Goal: Information Seeking & Learning: Learn about a topic

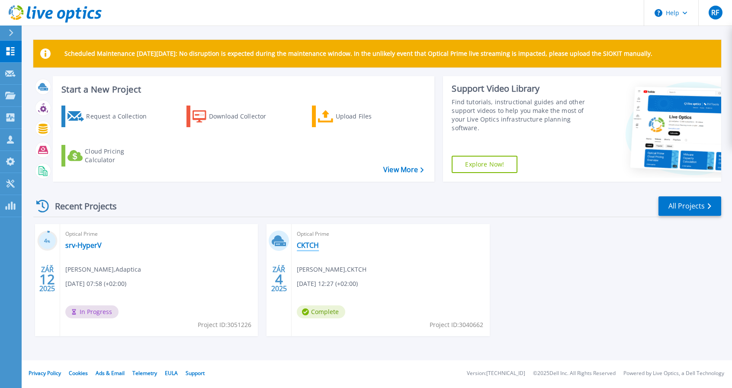
click at [313, 246] on link "CKTCH" at bounding box center [308, 245] width 22 height 9
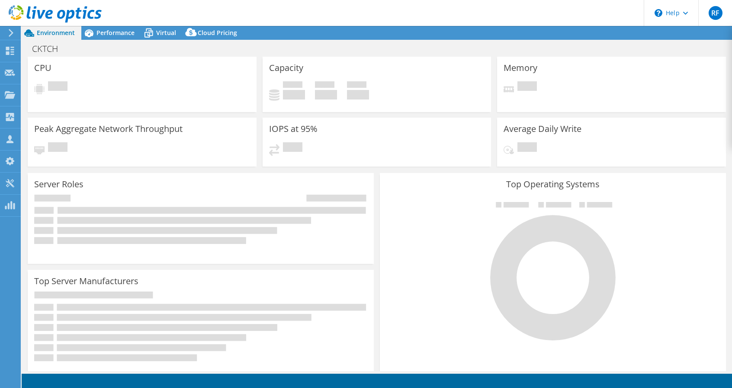
select select "USD"
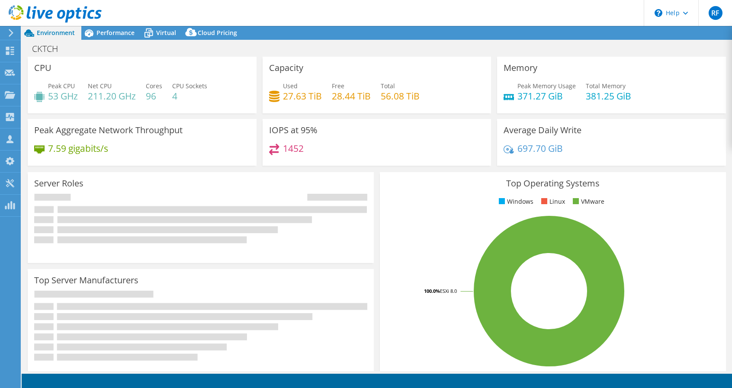
select select "EUFrankfurt"
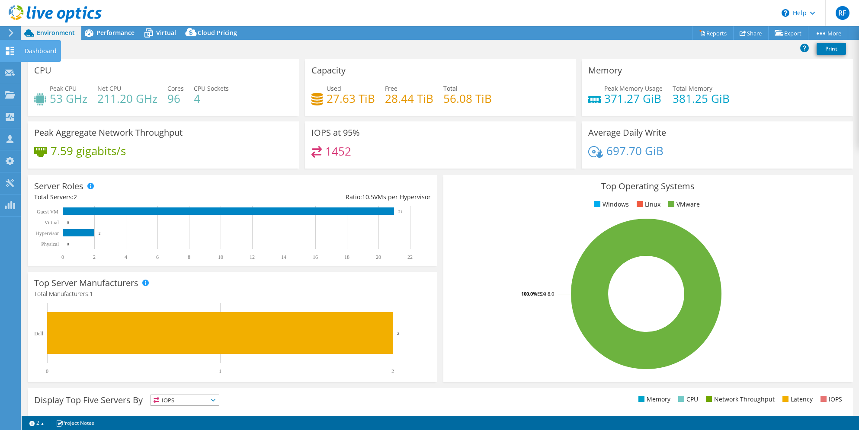
click at [14, 52] on icon at bounding box center [10, 51] width 10 height 8
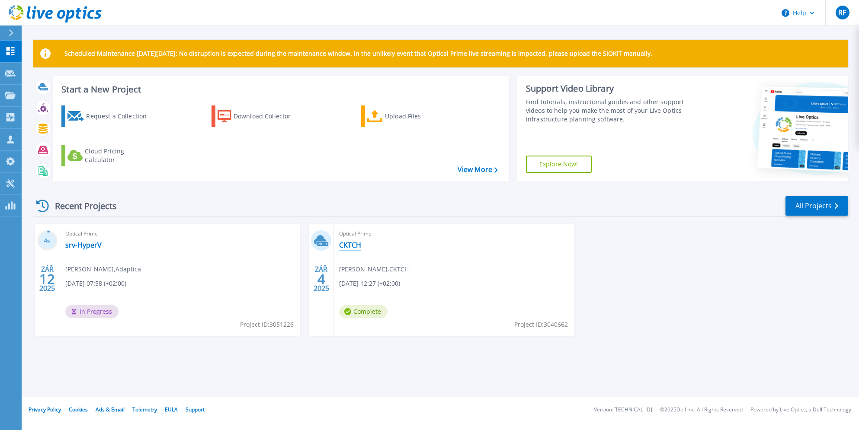
click at [348, 244] on link "CKTCH" at bounding box center [350, 245] width 22 height 9
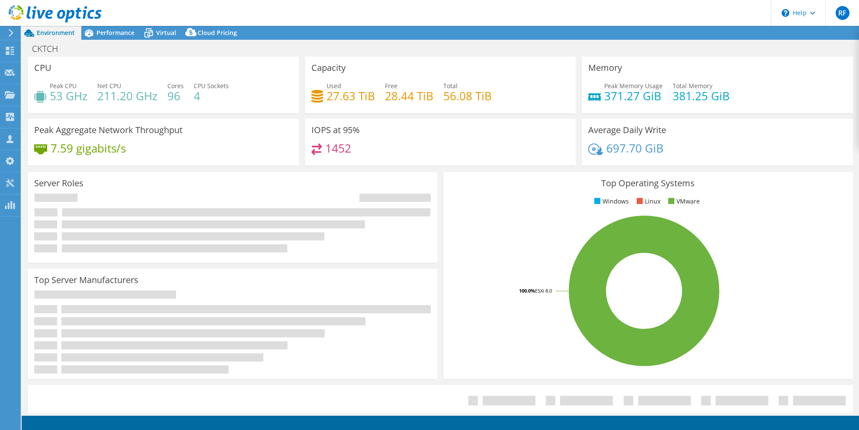
select select "EUFrankfurt"
select select "USD"
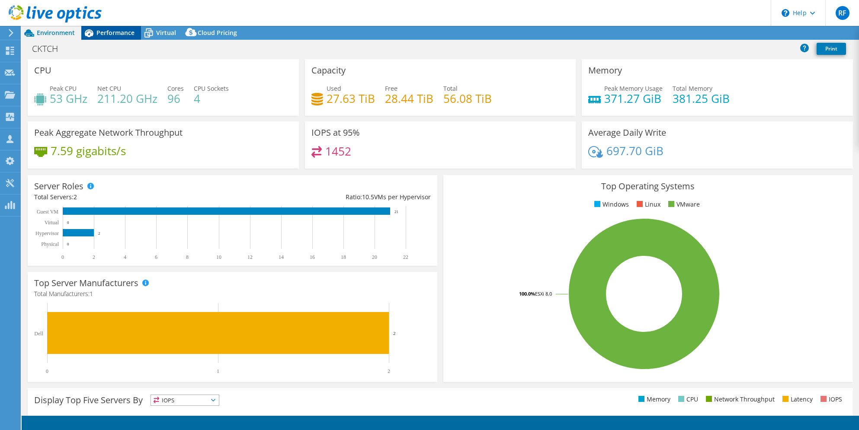
click at [103, 33] on span "Performance" at bounding box center [115, 33] width 38 height 8
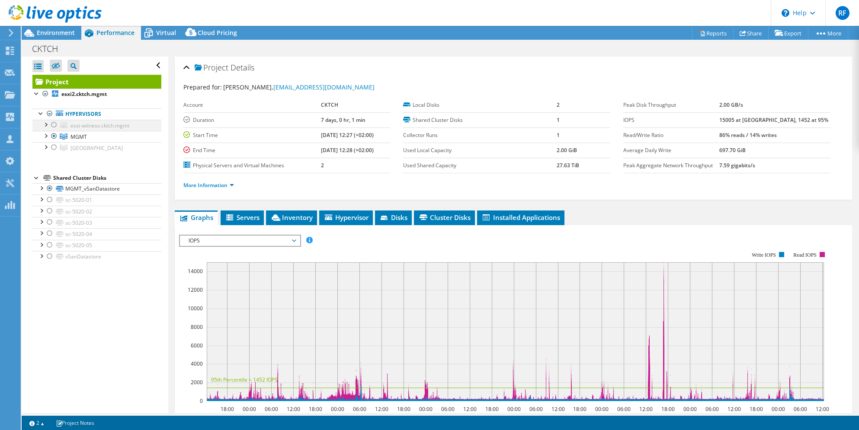
click at [46, 125] on div at bounding box center [45, 124] width 9 height 9
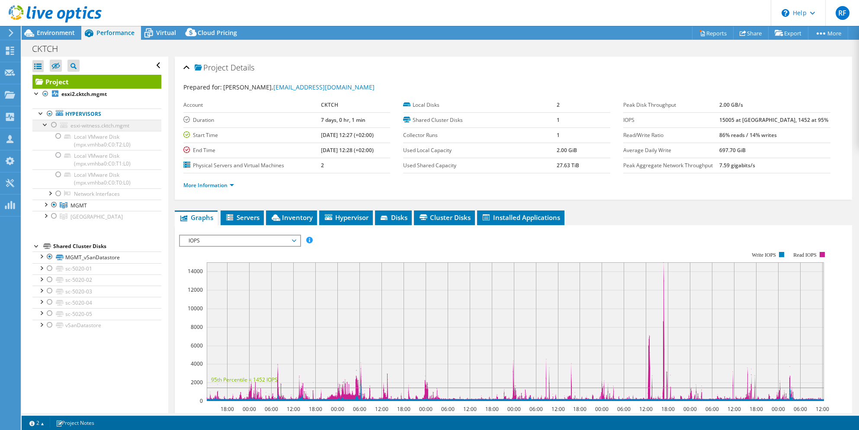
click at [46, 125] on div at bounding box center [45, 124] width 9 height 9
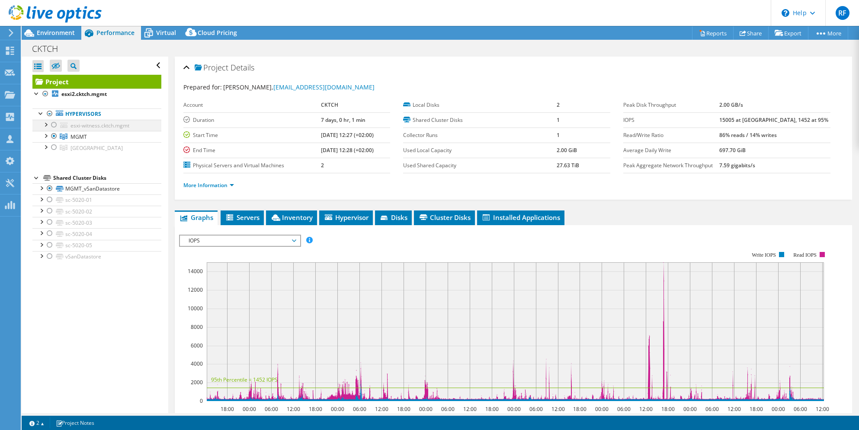
click at [54, 125] on div at bounding box center [54, 125] width 9 height 10
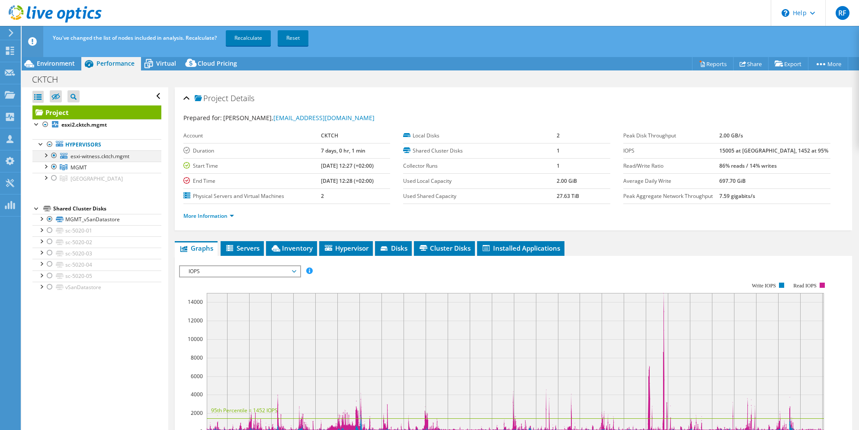
click at [46, 153] on div at bounding box center [45, 154] width 9 height 9
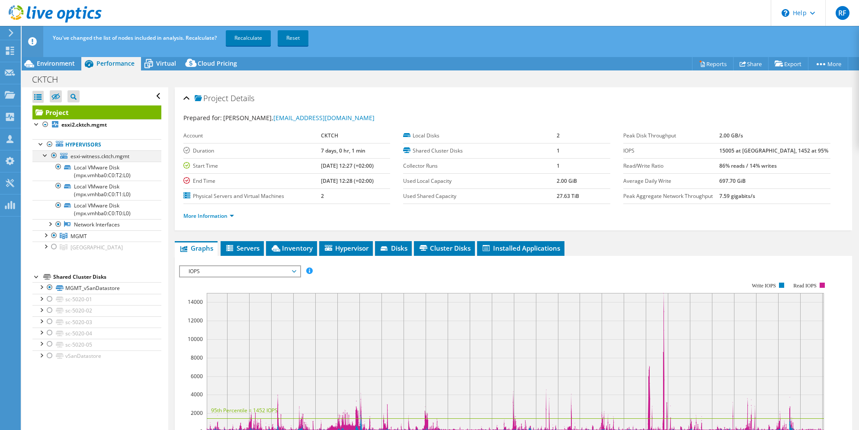
click at [47, 155] on div at bounding box center [45, 154] width 9 height 9
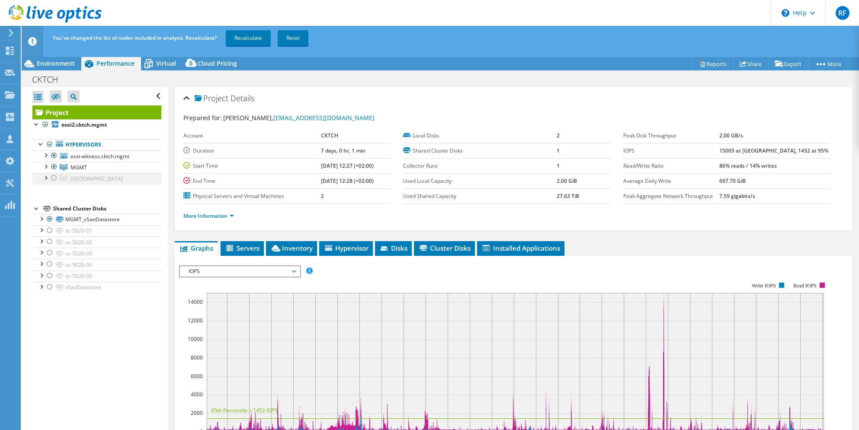
click at [54, 177] on div at bounding box center [54, 178] width 9 height 10
click at [46, 178] on div at bounding box center [45, 177] width 9 height 9
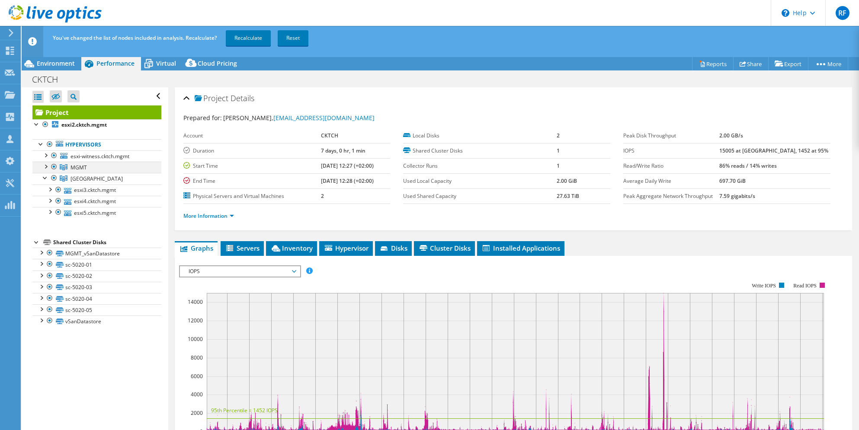
click at [47, 168] on div at bounding box center [45, 166] width 9 height 9
click at [46, 157] on div at bounding box center [45, 154] width 9 height 9
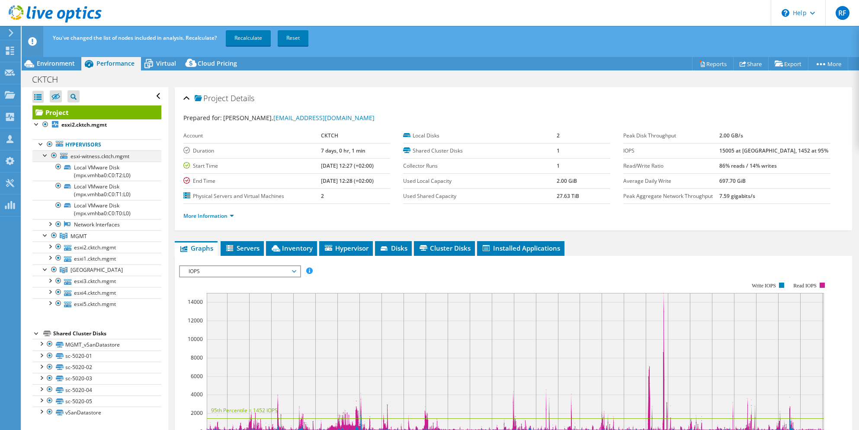
click at [42, 156] on div at bounding box center [45, 154] width 9 height 9
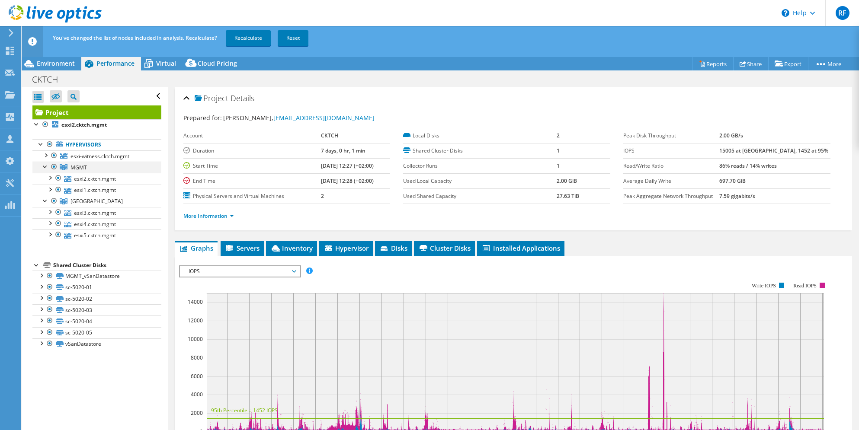
click at [45, 165] on div at bounding box center [45, 166] width 9 height 9
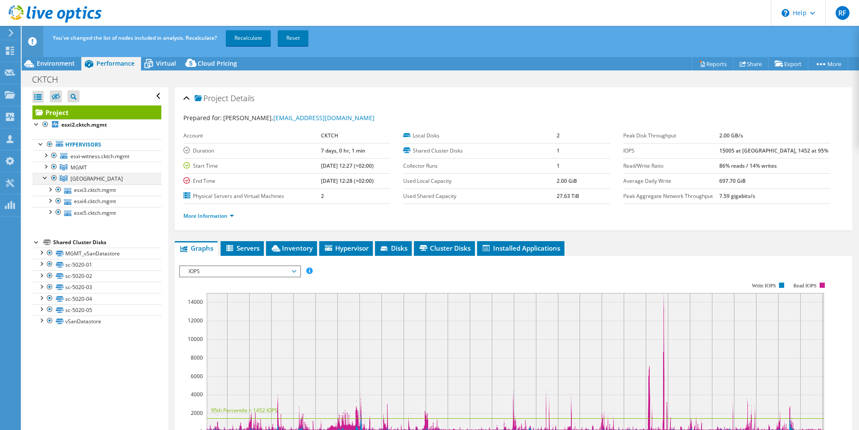
click at [46, 179] on div at bounding box center [45, 177] width 9 height 9
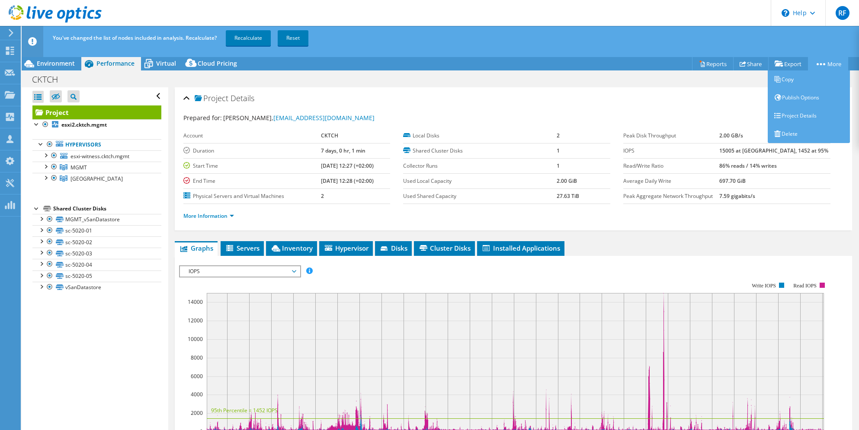
click at [832, 62] on link "More" at bounding box center [828, 63] width 40 height 13
click at [807, 113] on link "Project Details" at bounding box center [808, 116] width 82 height 18
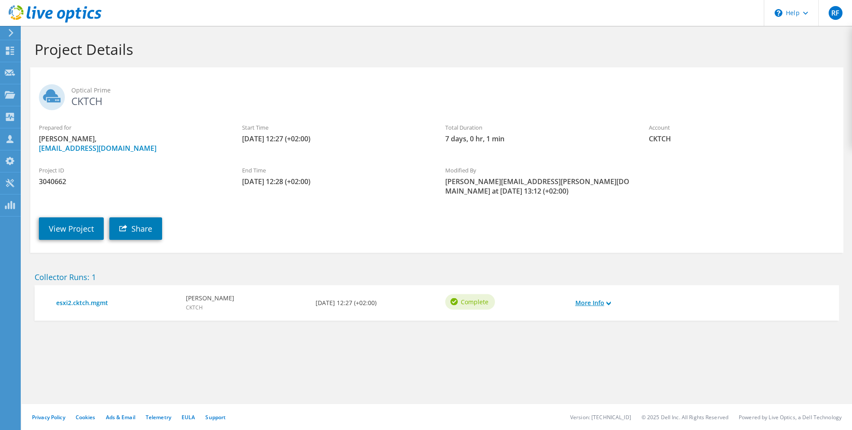
click at [607, 305] on link "More Info" at bounding box center [592, 303] width 35 height 10
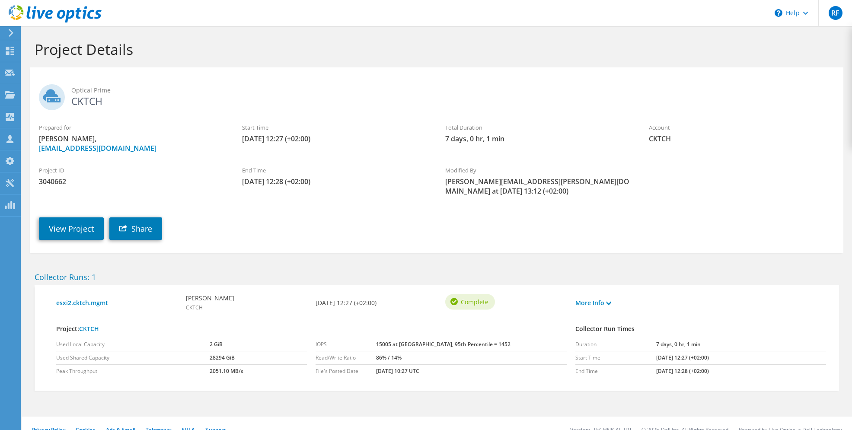
click at [656, 202] on div "View Project Share" at bounding box center [445, 222] width 831 height 44
click at [13, 49] on use at bounding box center [10, 51] width 8 height 8
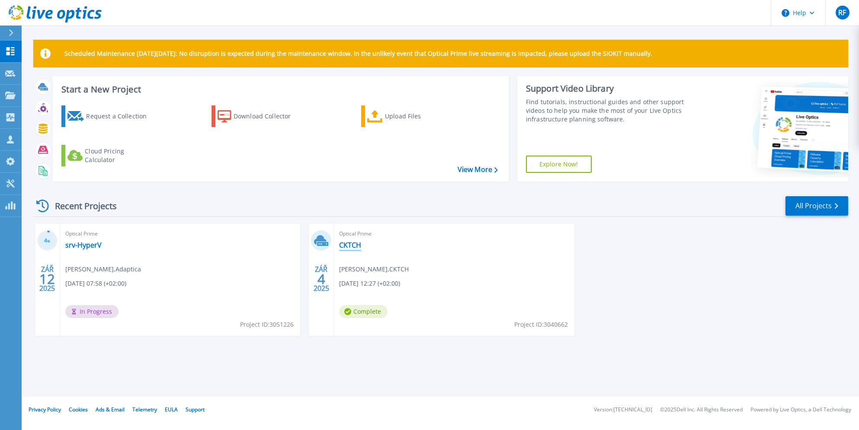
click at [348, 246] on link "CKTCH" at bounding box center [350, 245] width 22 height 9
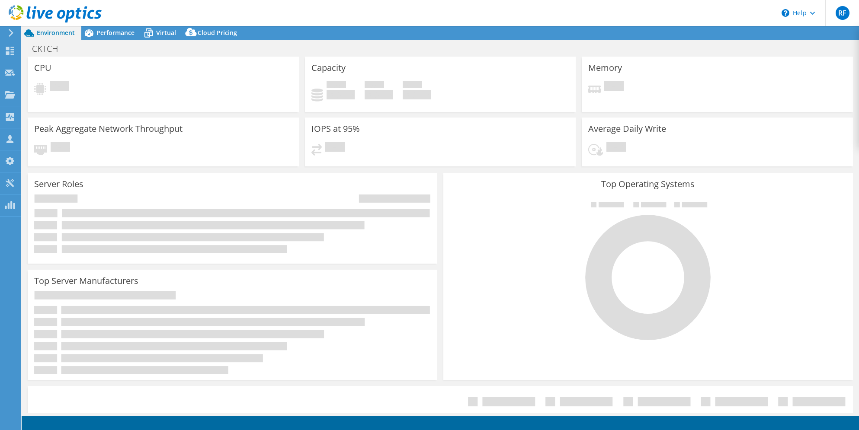
select select "EUFrankfurt"
select select "USD"
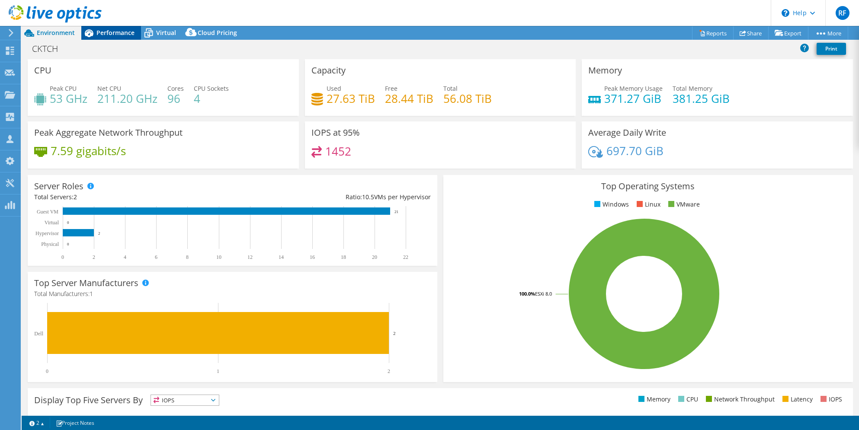
click at [107, 29] on span "Performance" at bounding box center [115, 33] width 38 height 8
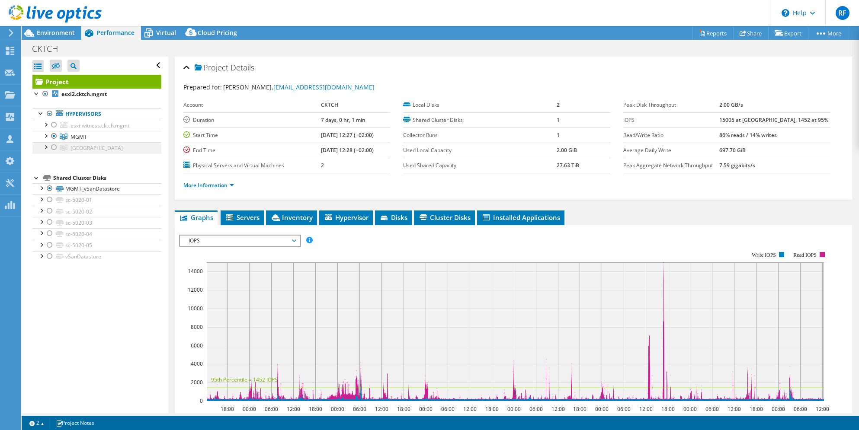
click at [53, 149] on div at bounding box center [54, 147] width 9 height 10
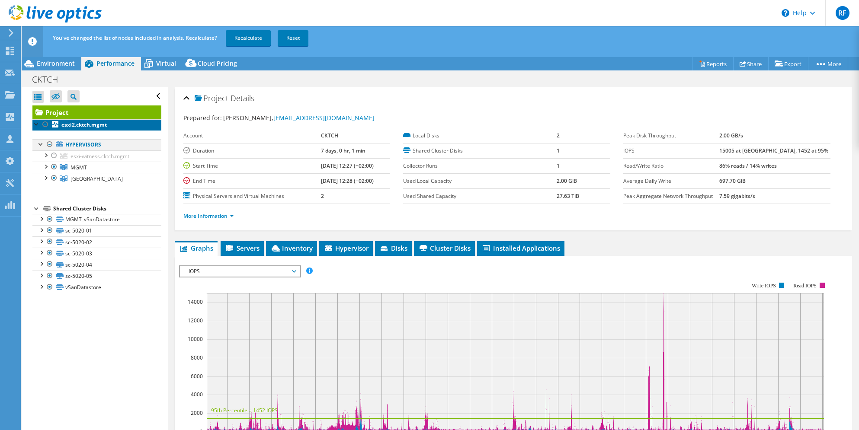
drag, startPoint x: 53, startPoint y: 126, endPoint x: 54, endPoint y: 139, distance: 12.5
click at [53, 126] on icon at bounding box center [55, 124] width 6 height 6
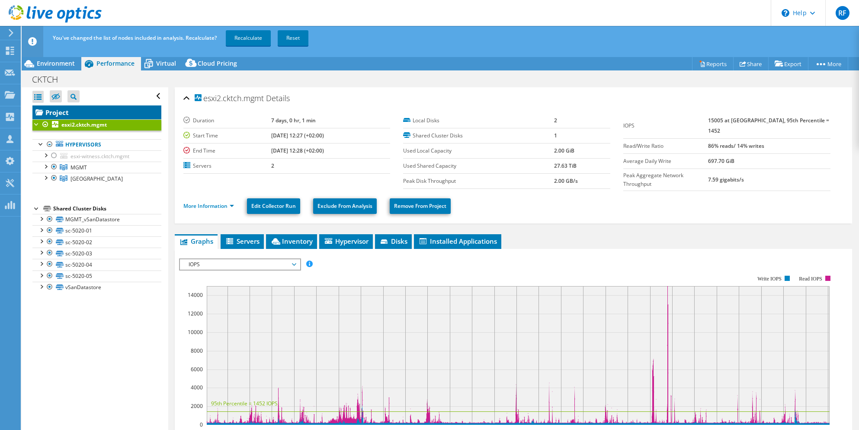
click at [58, 110] on link "Project" at bounding box center [96, 112] width 129 height 14
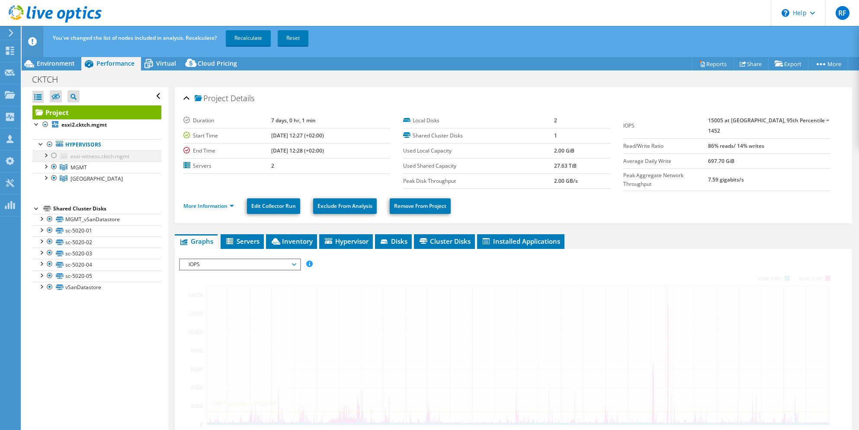
click at [52, 154] on div at bounding box center [54, 155] width 9 height 10
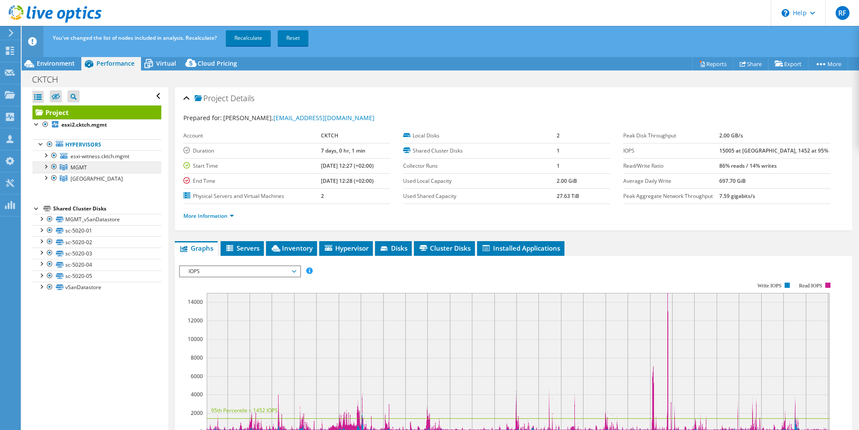
click at [73, 169] on span "MGMT" at bounding box center [78, 167] width 16 height 7
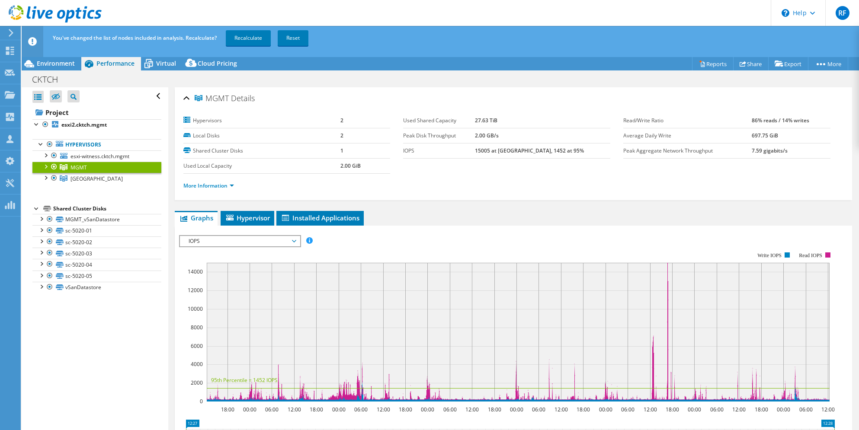
scroll to position [130, 0]
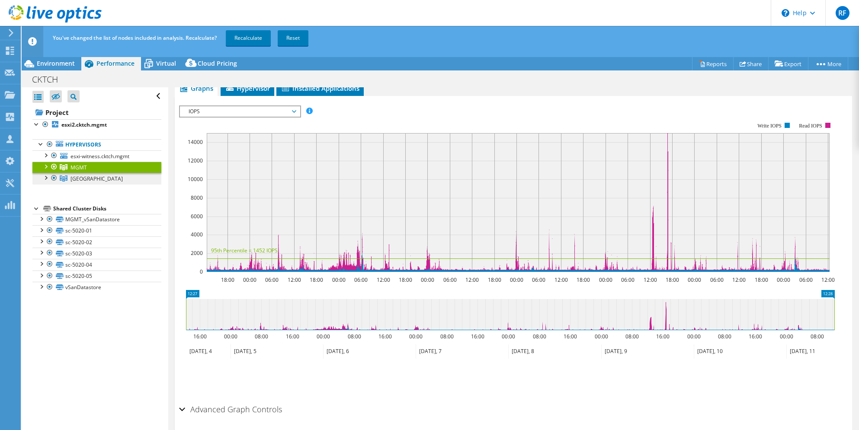
click at [81, 180] on span "[GEOGRAPHIC_DATA]" at bounding box center [96, 178] width 52 height 7
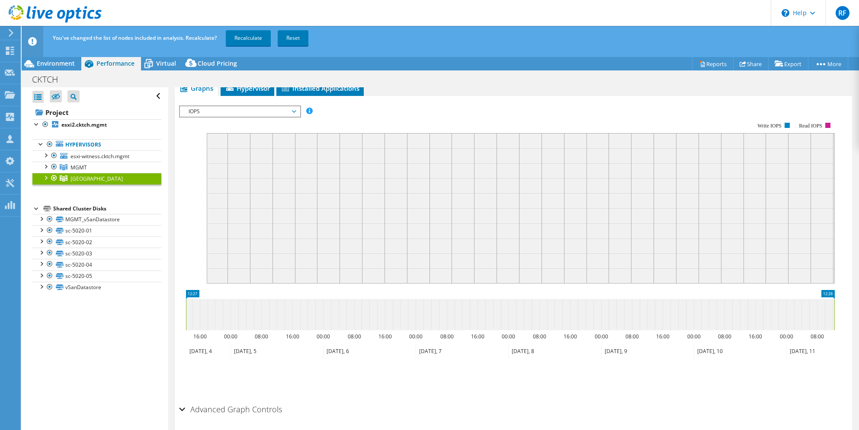
click at [46, 179] on div at bounding box center [45, 177] width 9 height 9
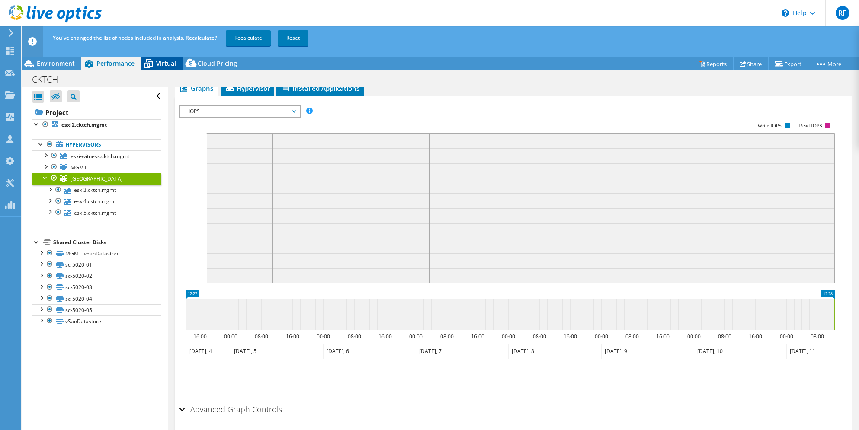
click at [158, 61] on span "Virtual" at bounding box center [166, 63] width 20 height 8
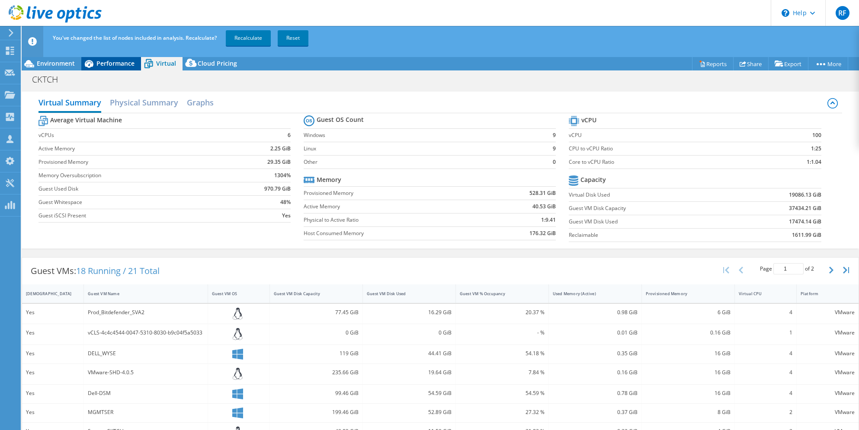
click at [112, 65] on span "Performance" at bounding box center [115, 63] width 38 height 8
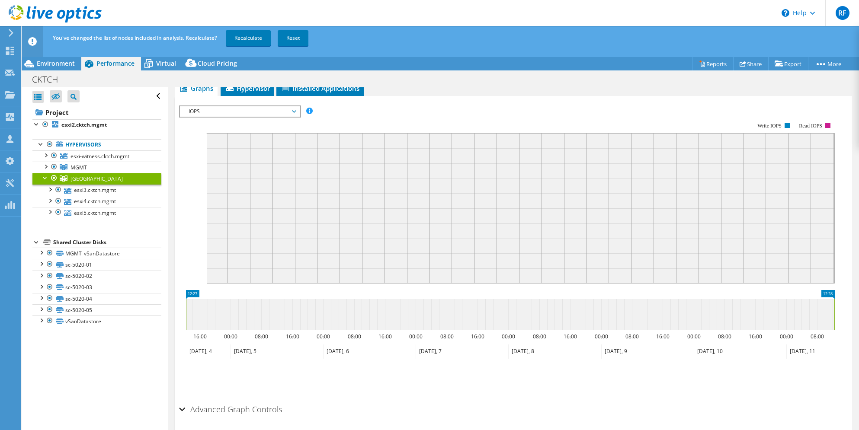
click at [53, 177] on div at bounding box center [54, 178] width 9 height 10
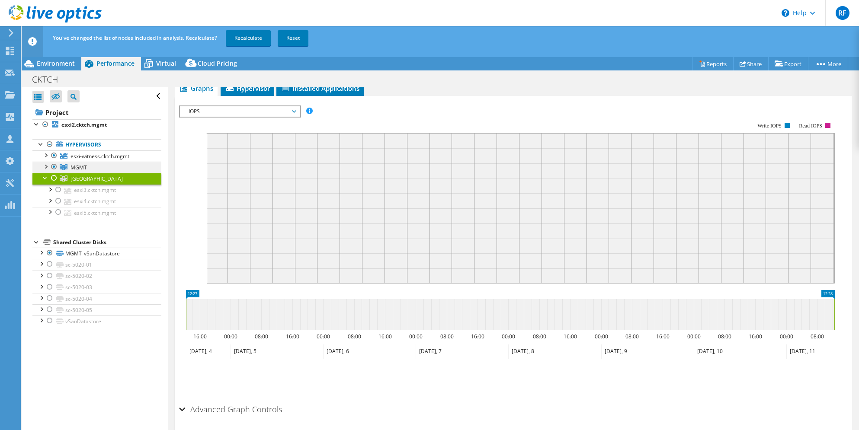
click at [78, 165] on span "MGMT" at bounding box center [78, 167] width 16 height 7
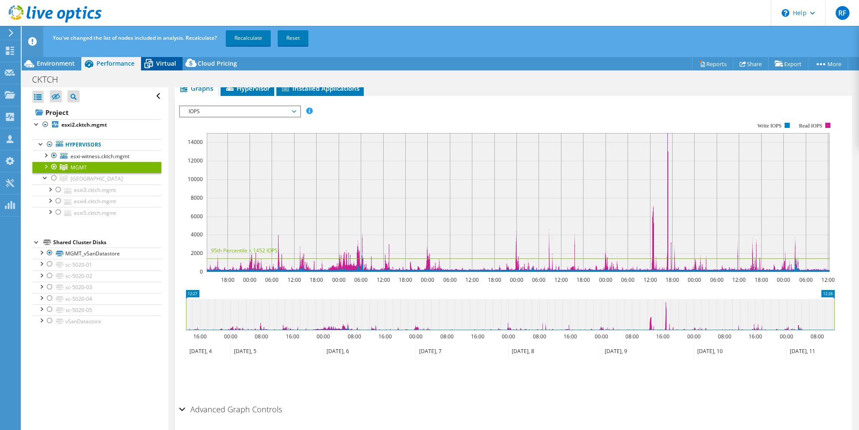
click at [171, 59] on div "Virtual" at bounding box center [162, 64] width 42 height 14
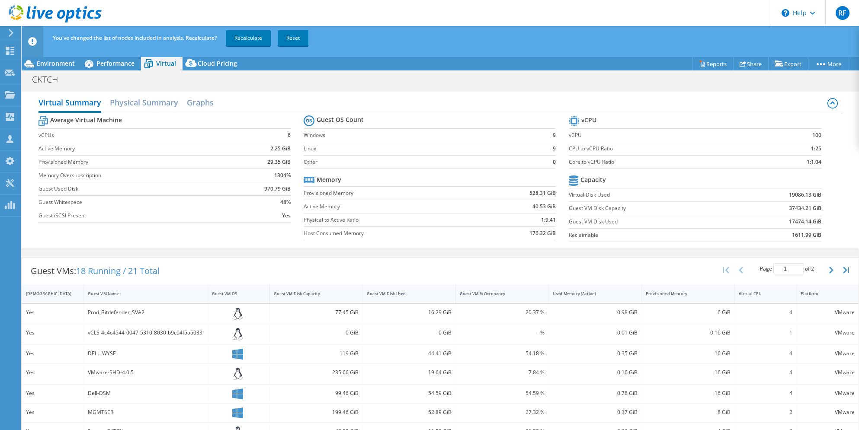
scroll to position [162, 0]
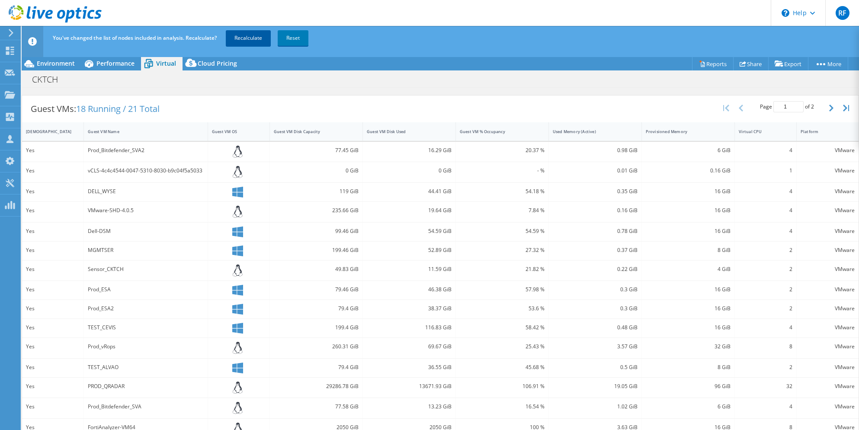
click at [248, 38] on link "Recalculate" at bounding box center [248, 38] width 45 height 16
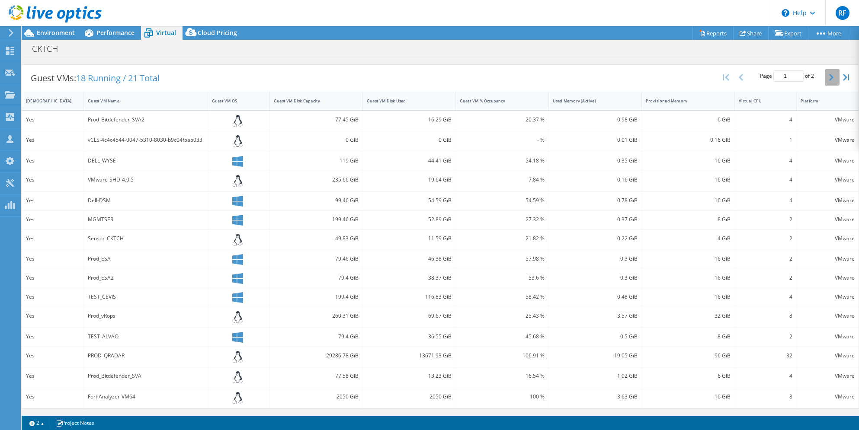
click at [828, 76] on button "button" at bounding box center [831, 77] width 15 height 16
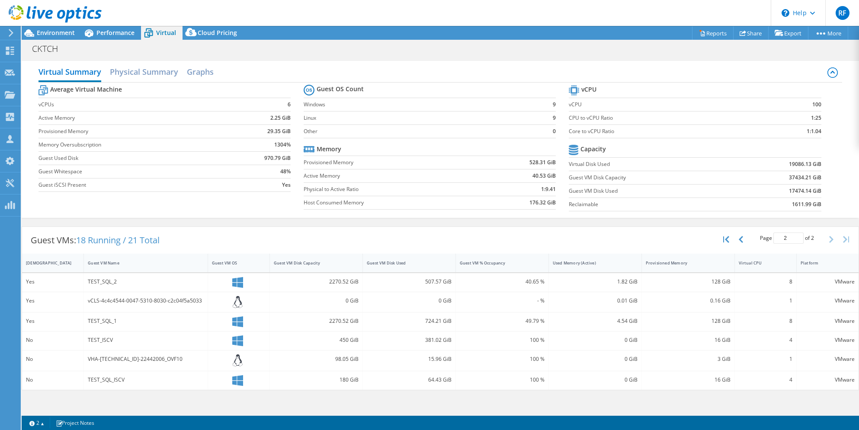
scroll to position [0, 0]
click at [741, 236] on icon "button" at bounding box center [740, 239] width 4 height 7
type input "1"
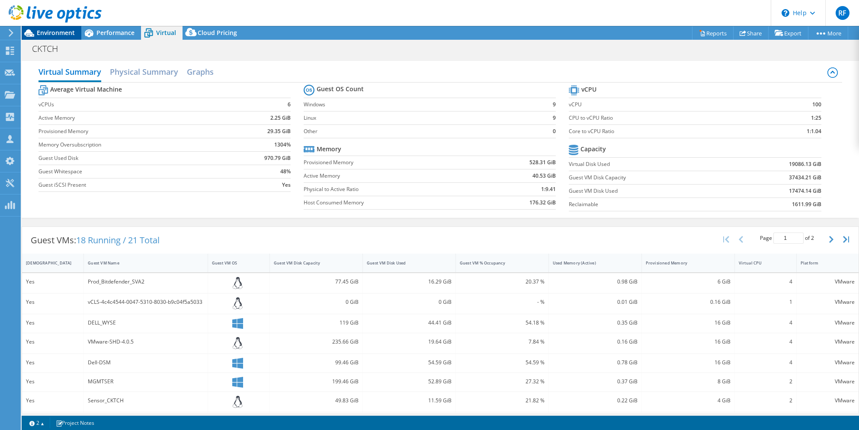
click at [47, 34] on span "Environment" at bounding box center [56, 33] width 38 height 8
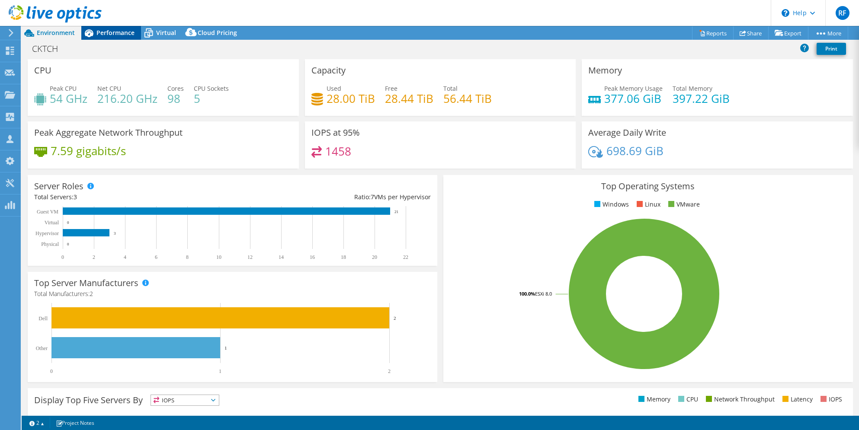
click at [112, 31] on span "Performance" at bounding box center [115, 33] width 38 height 8
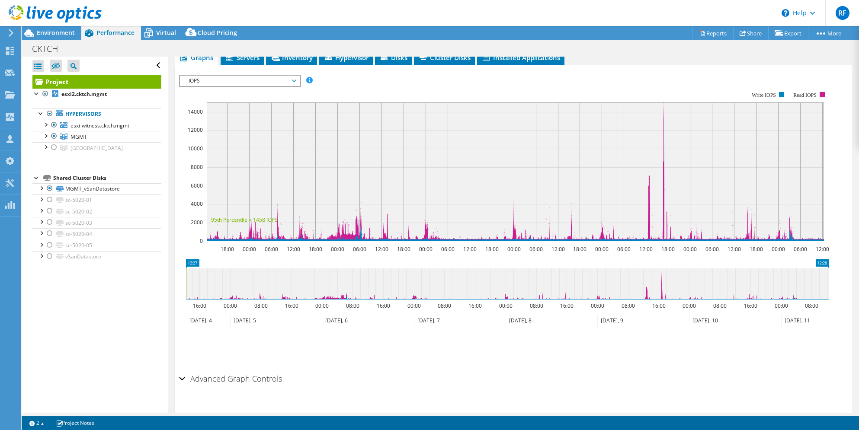
drag, startPoint x: 53, startPoint y: 147, endPoint x: 52, endPoint y: 155, distance: 7.8
click at [53, 147] on div at bounding box center [54, 147] width 9 height 10
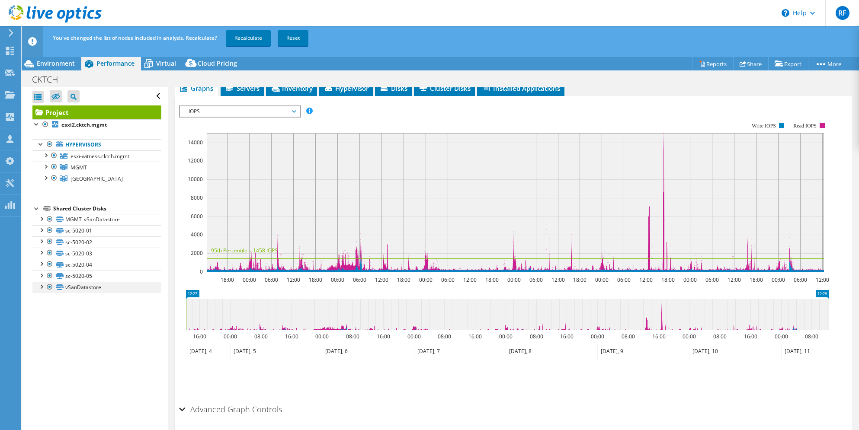
click at [40, 287] on div at bounding box center [41, 286] width 9 height 9
click at [42, 218] on div at bounding box center [41, 218] width 9 height 9
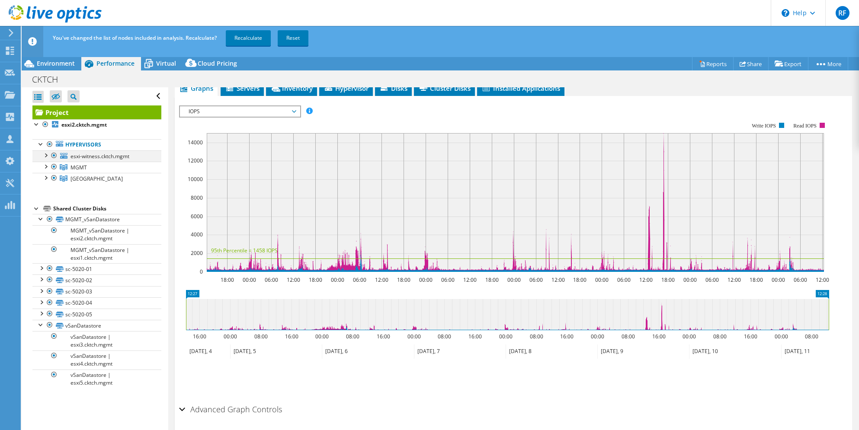
click at [46, 153] on div at bounding box center [45, 154] width 9 height 9
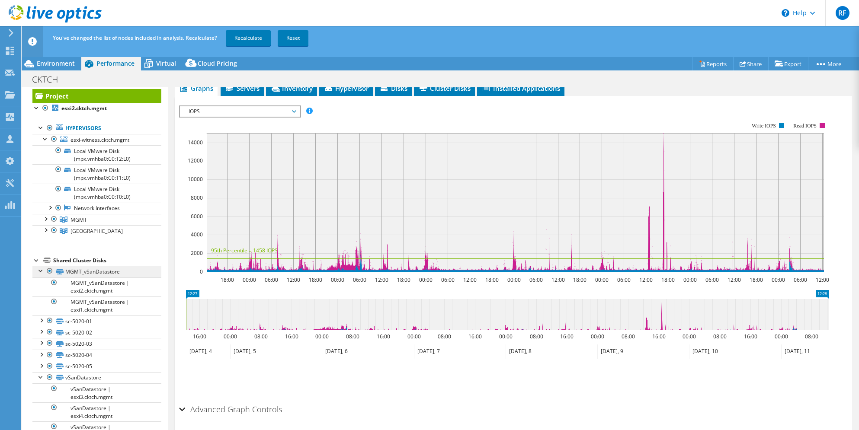
scroll to position [24, 0]
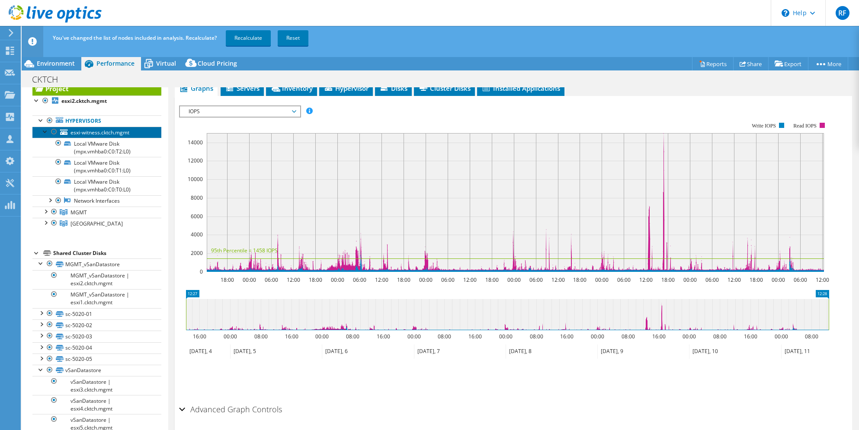
click at [100, 131] on span "esxi-witness.cktch.mgmt" at bounding box center [99, 132] width 59 height 7
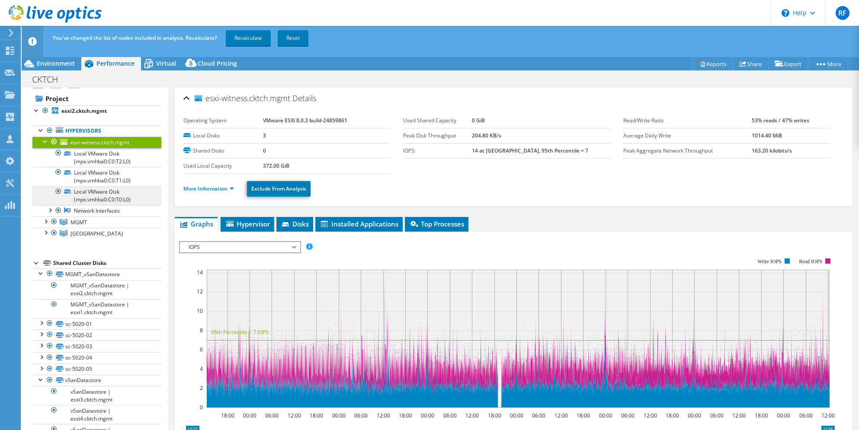
scroll to position [0, 0]
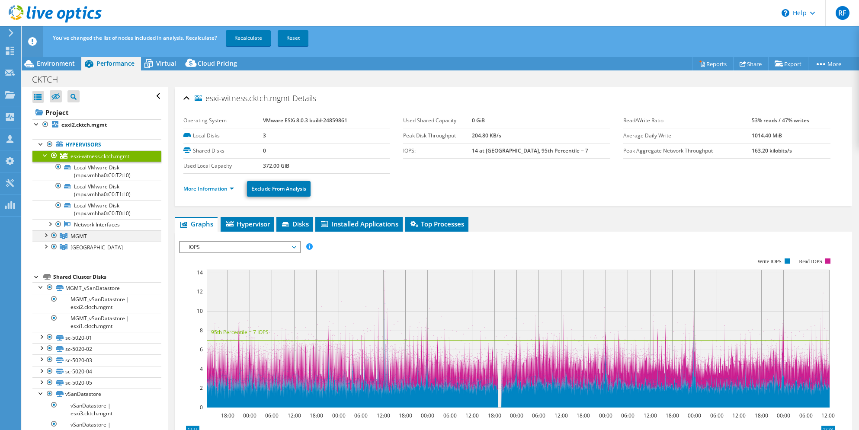
click at [54, 236] on div at bounding box center [54, 235] width 9 height 10
click at [51, 248] on div at bounding box center [54, 247] width 9 height 10
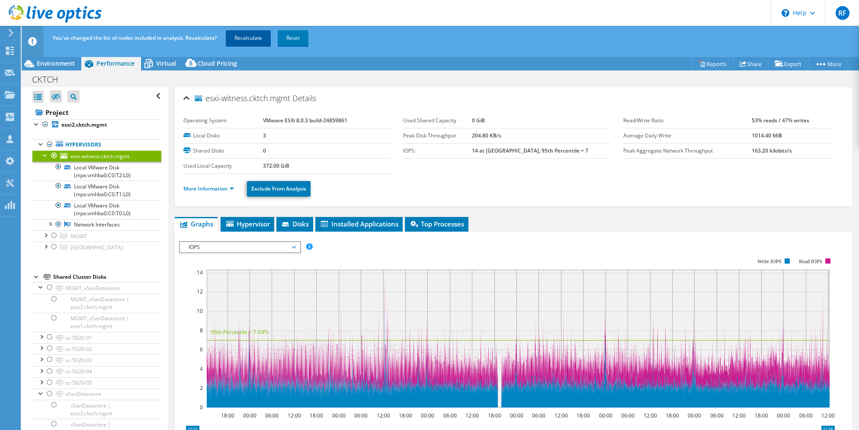
click at [254, 42] on link "Recalculate" at bounding box center [248, 38] width 45 height 16
click at [155, 63] on icon at bounding box center [148, 63] width 15 height 15
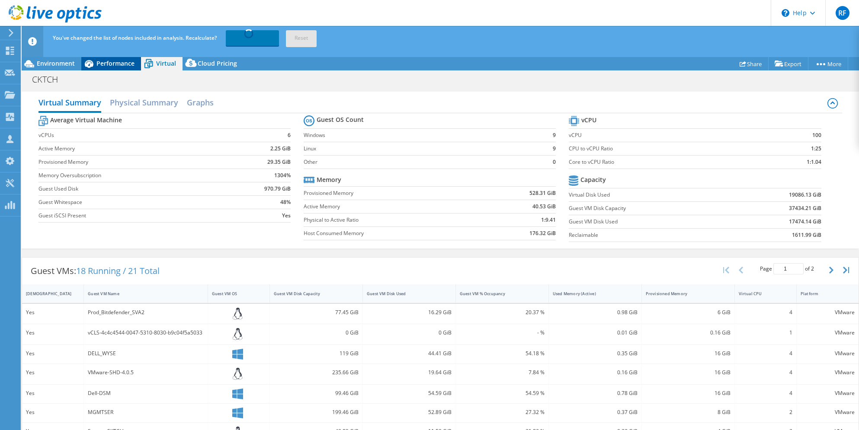
click at [118, 64] on span "Performance" at bounding box center [115, 63] width 38 height 8
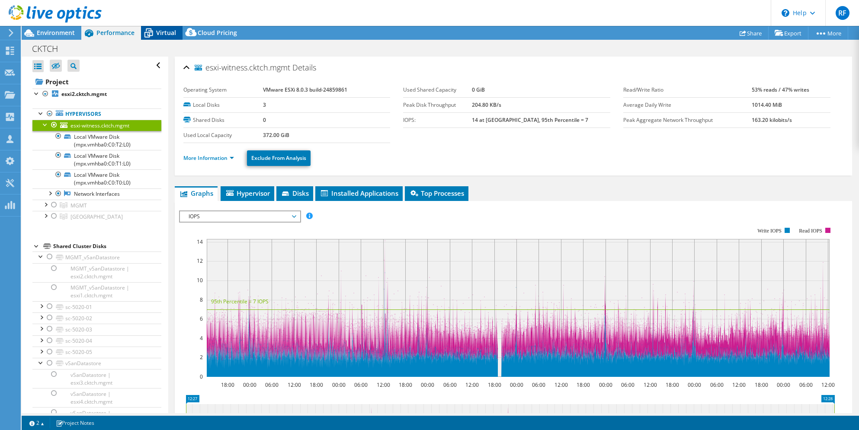
click at [164, 32] on span "Virtual" at bounding box center [166, 33] width 20 height 8
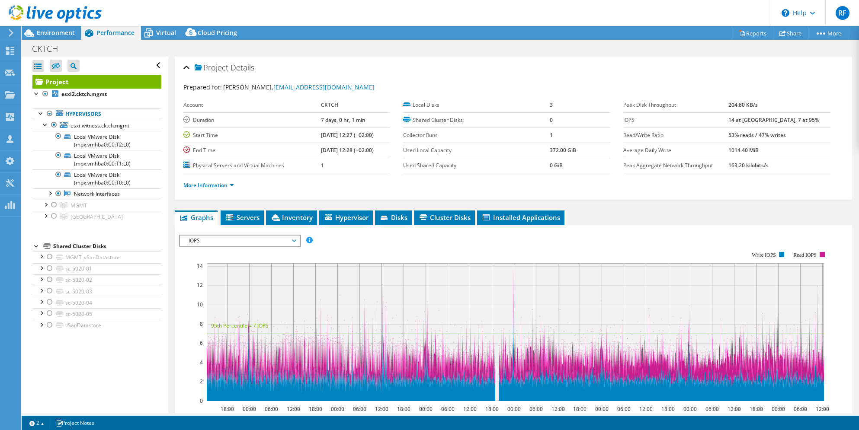
select select "EUFrankfurt"
select select "USD"
click at [45, 125] on div at bounding box center [45, 124] width 9 height 9
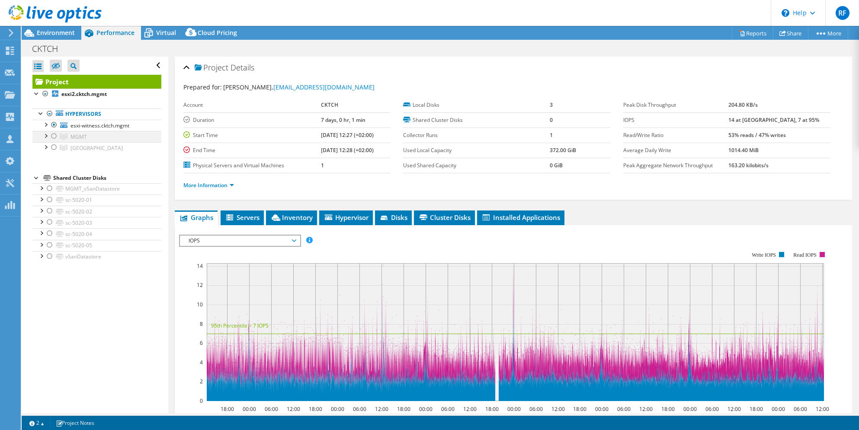
click at [54, 138] on div at bounding box center [54, 136] width 9 height 10
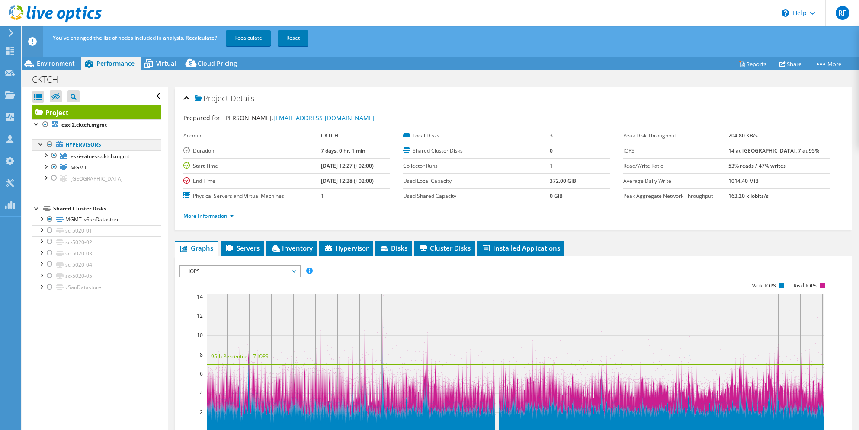
click at [54, 149] on div at bounding box center [49, 144] width 9 height 10
click at [245, 40] on link "Recalculate" at bounding box center [248, 38] width 45 height 16
